Goal: Information Seeking & Learning: Find specific fact

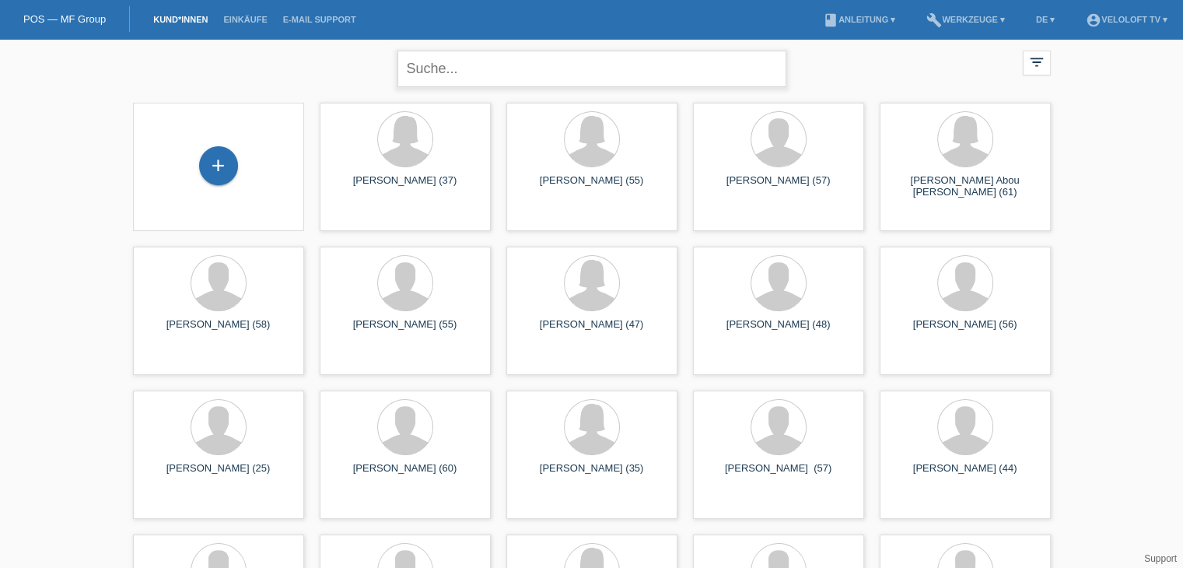
click at [746, 69] on input "text" at bounding box center [591, 69] width 389 height 37
paste input "[PERSON_NAME]"
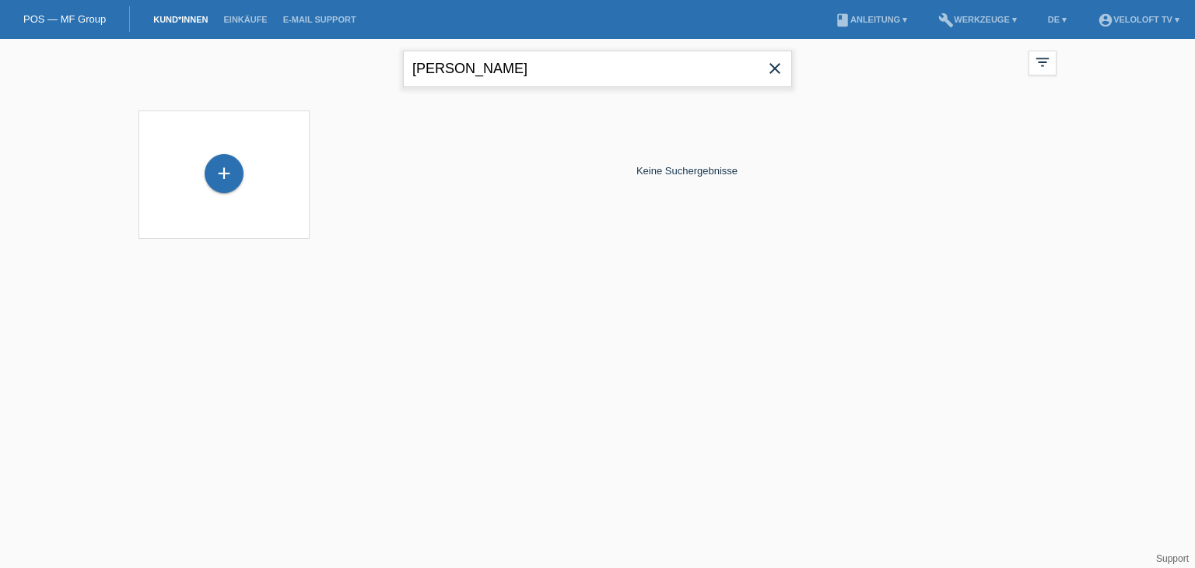
type input "[PERSON_NAME]"
drag, startPoint x: 569, startPoint y: 79, endPoint x: 411, endPoint y: 65, distance: 158.6
click at [411, 65] on input "[PERSON_NAME]" at bounding box center [597, 69] width 389 height 37
type input "Dragana"
click at [506, 60] on input "Dragana" at bounding box center [597, 69] width 389 height 37
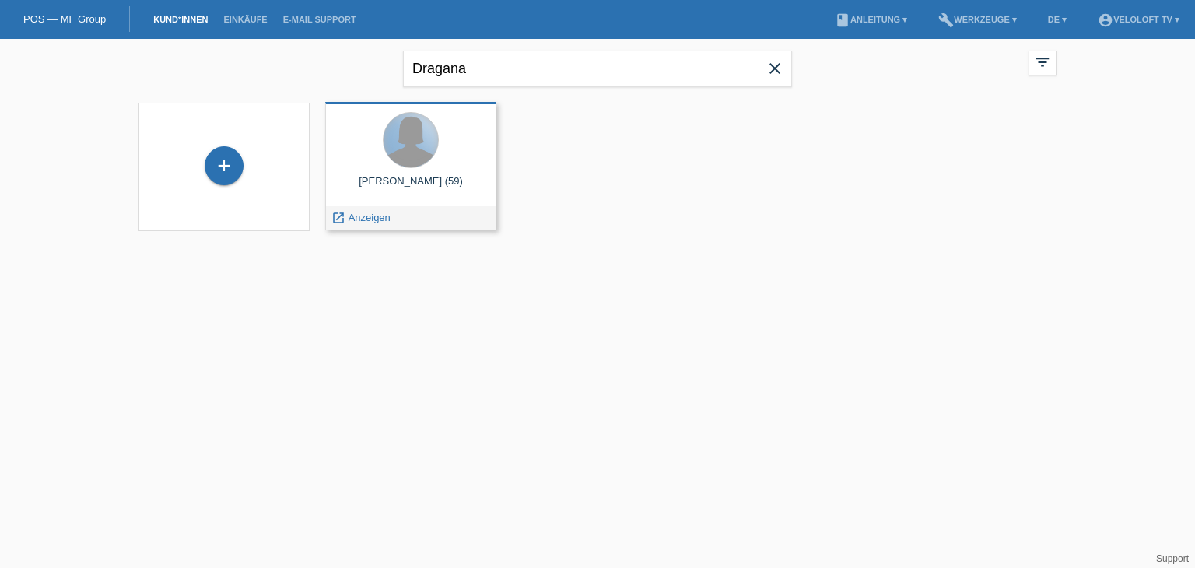
click at [414, 159] on div at bounding box center [410, 140] width 54 height 54
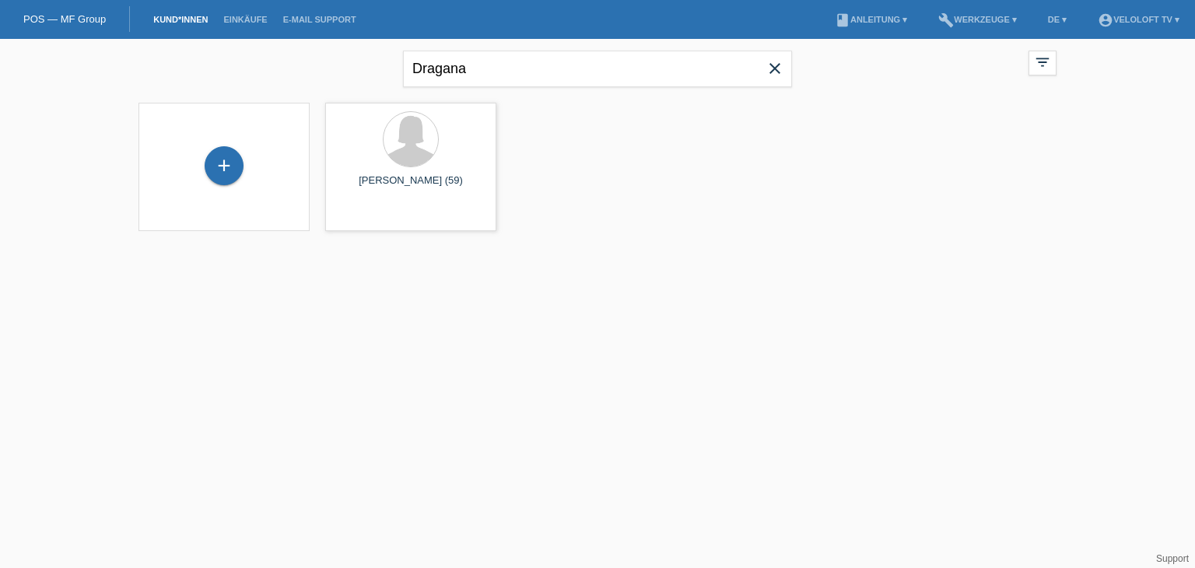
click at [767, 70] on icon "close" at bounding box center [774, 68] width 19 height 19
click at [195, 94] on div "close filter_list view_module Alle Kund*innen anzeigen star Markierte [PERSON_N…" at bounding box center [597, 67] width 933 height 56
